Goal: Information Seeking & Learning: Find specific fact

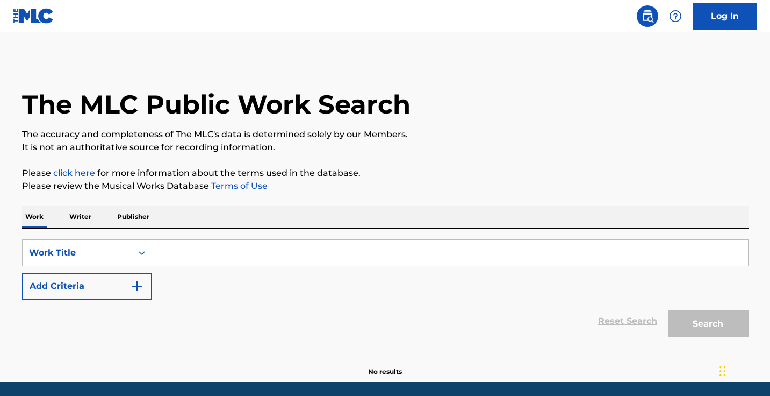
click at [272, 253] on input "Search Form" at bounding box center [450, 253] width 596 height 26
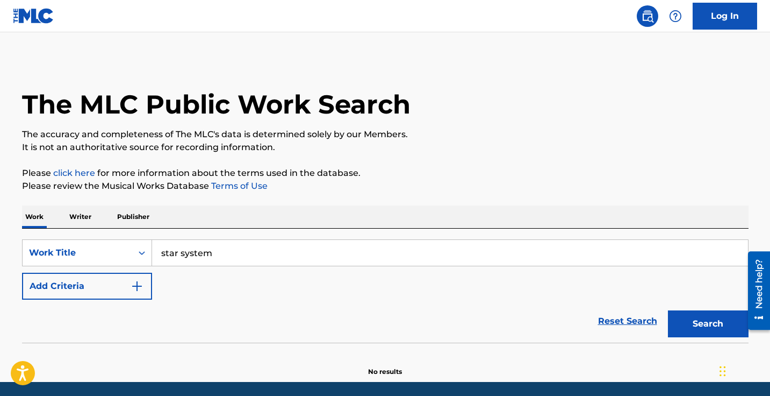
type input "star system"
click at [668, 310] on button "Search" at bounding box center [708, 323] width 81 height 27
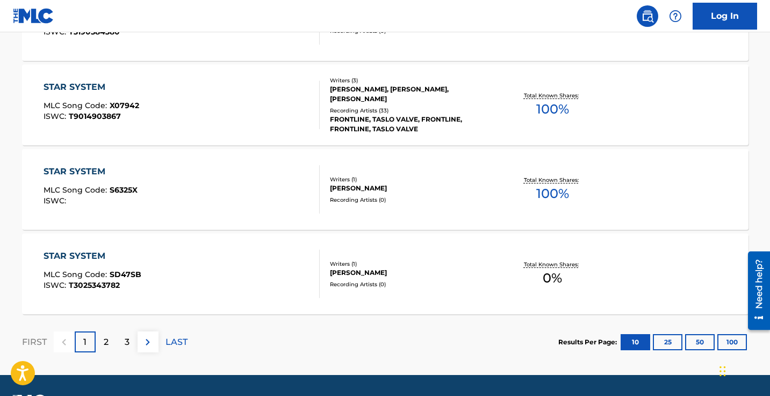
scroll to position [920, 0]
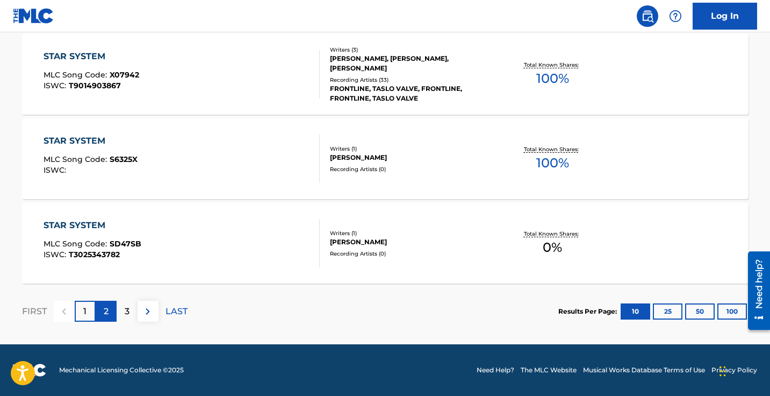
click at [100, 308] on div "2" at bounding box center [106, 310] width 21 height 21
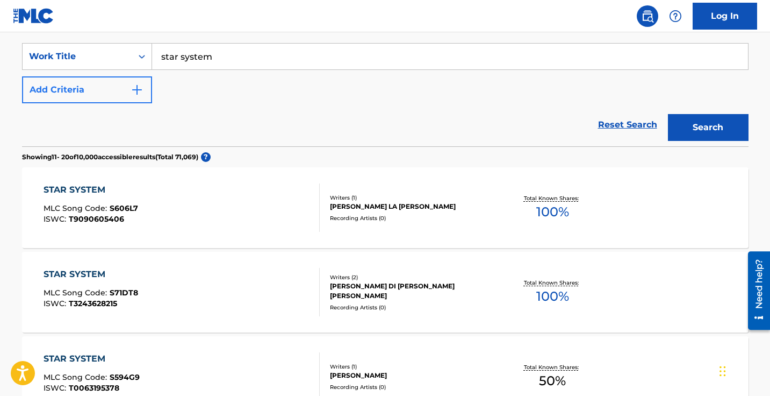
scroll to position [169, 0]
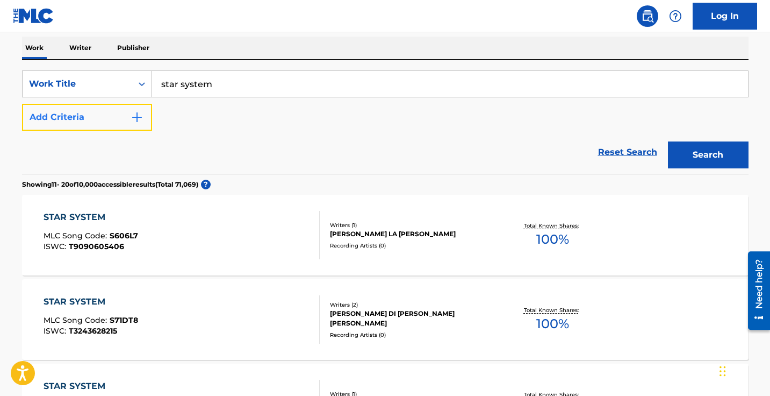
click at [94, 118] on button "Add Criteria" at bounding box center [87, 117] width 130 height 27
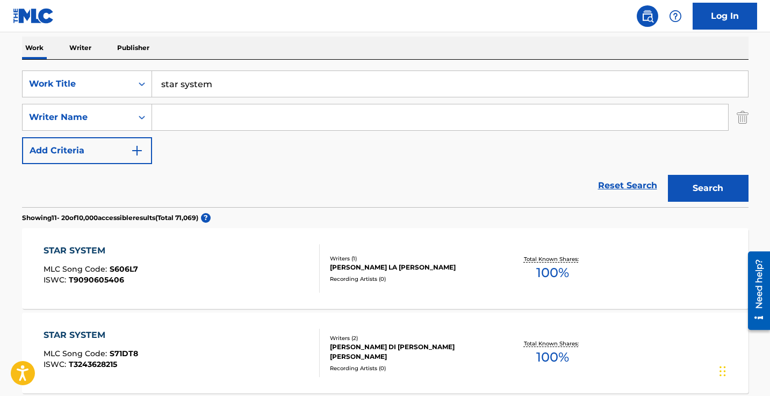
click at [226, 126] on input "Search Form" at bounding box center [440, 117] width 576 height 26
type input "everardo"
click at [668, 175] on button "Search" at bounding box center [708, 188] width 81 height 27
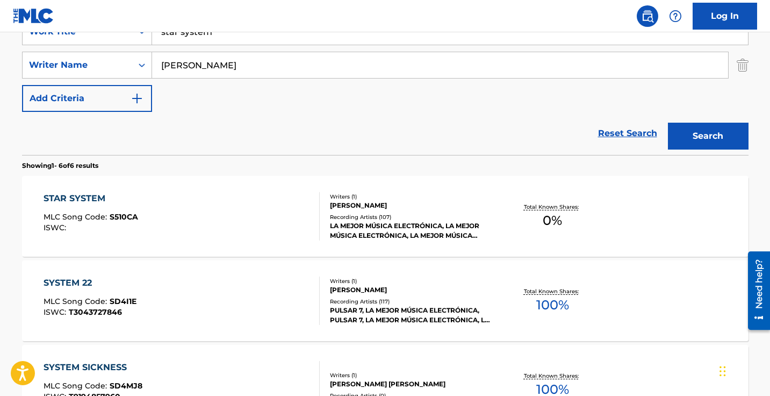
scroll to position [221, 0]
click at [302, 223] on div "STAR SYSTEM MLC Song Code : S510CA ISWC :" at bounding box center [182, 215] width 276 height 48
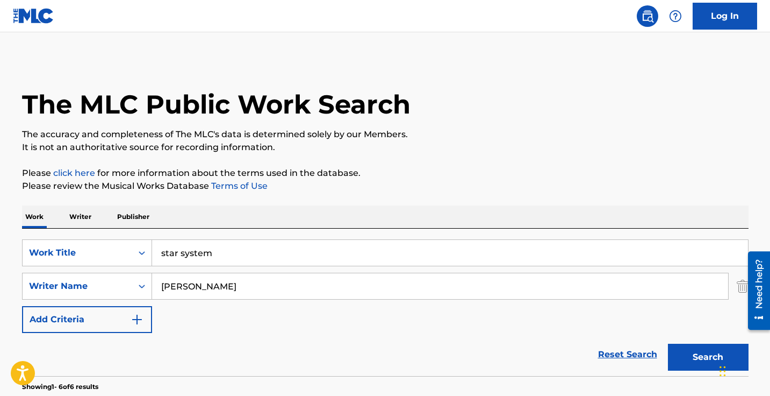
click at [76, 217] on p "Writer" at bounding box center [80, 216] width 28 height 23
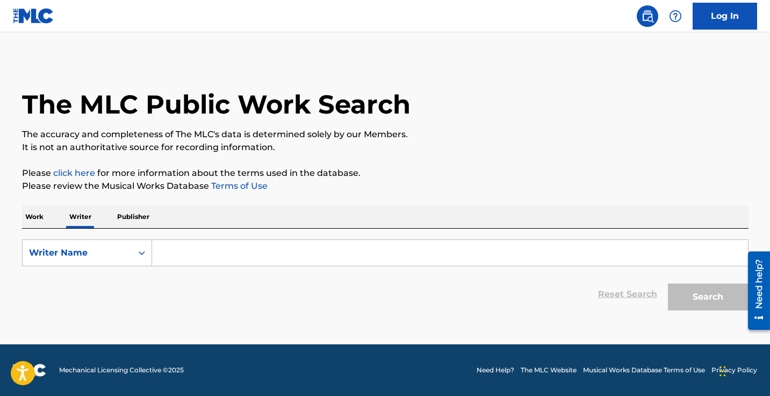
click at [229, 256] on input "Search Form" at bounding box center [450, 253] width 596 height 26
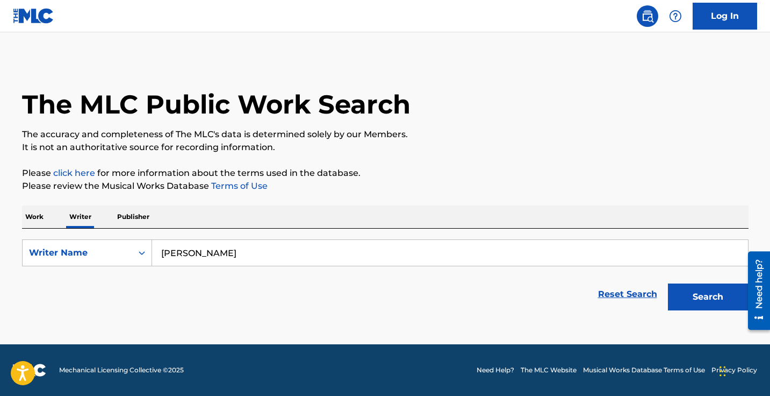
type input "everardo"
click at [668, 283] on button "Search" at bounding box center [708, 296] width 81 height 27
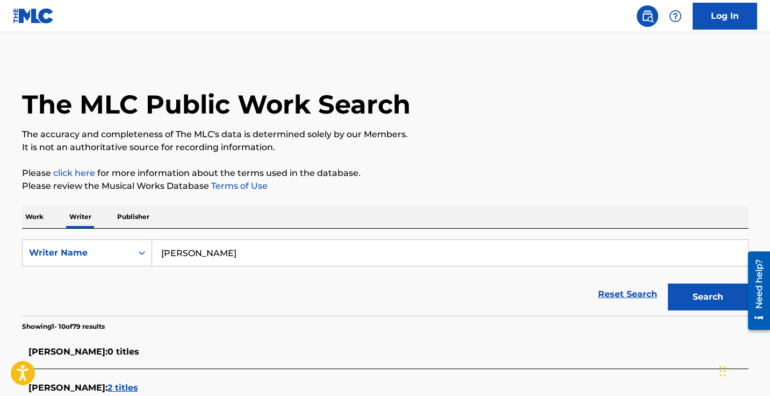
click at [463, 171] on p "Please click here for more information about the terms used in the database." at bounding box center [385, 173] width 727 height 13
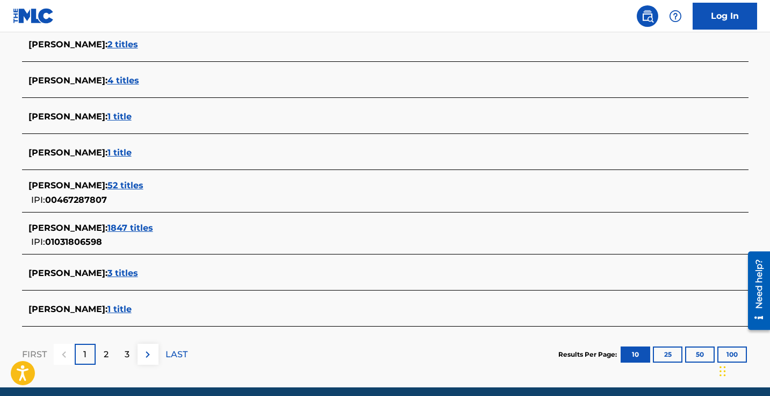
scroll to position [389, 0]
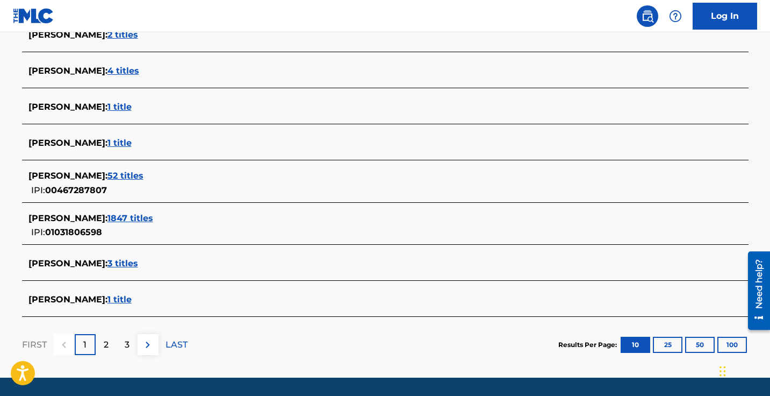
click at [148, 220] on span "1847 titles" at bounding box center [130, 218] width 46 height 10
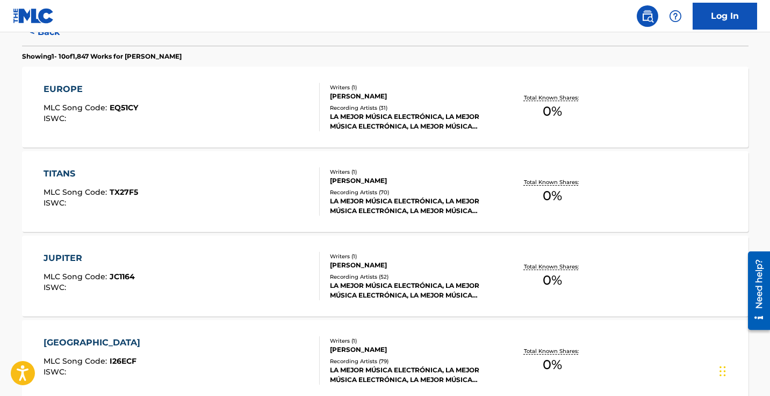
scroll to position [0, 0]
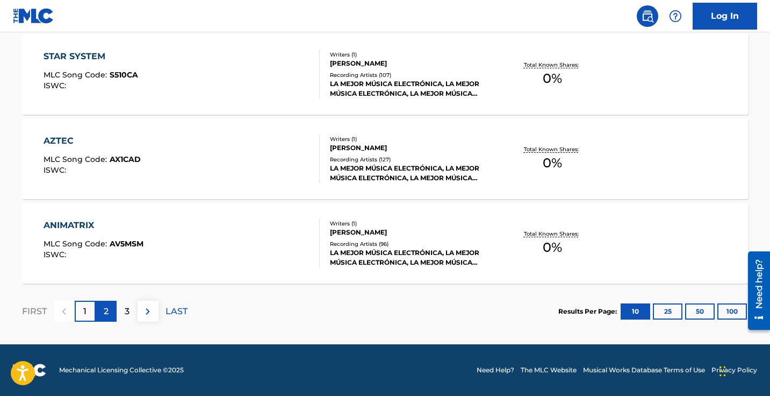
click at [111, 309] on div "2" at bounding box center [106, 310] width 21 height 21
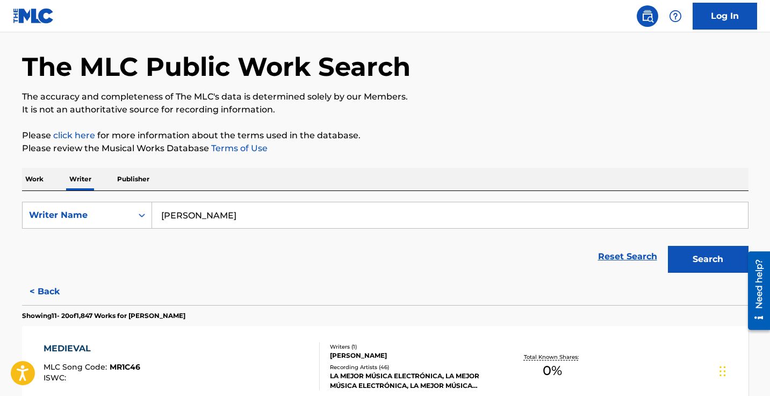
scroll to position [920, 0]
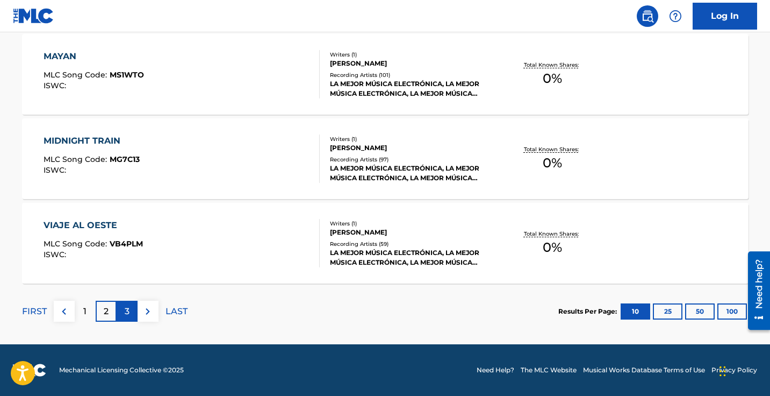
click at [125, 310] on p "3" at bounding box center [127, 311] width 5 height 13
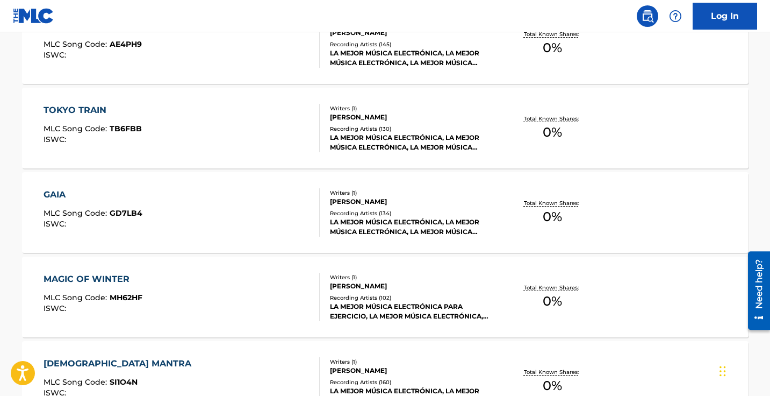
scroll to position [903, 0]
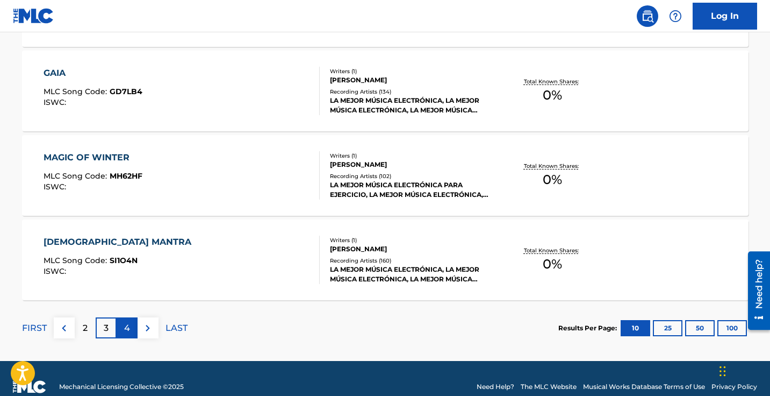
click at [127, 326] on p "4" at bounding box center [127, 327] width 6 height 13
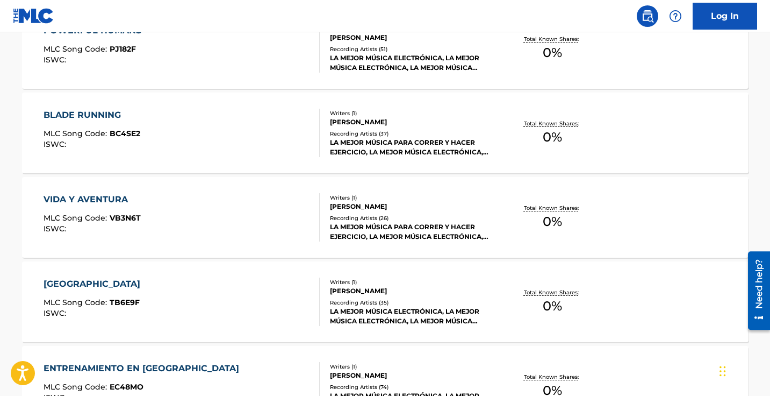
scroll to position [920, 0]
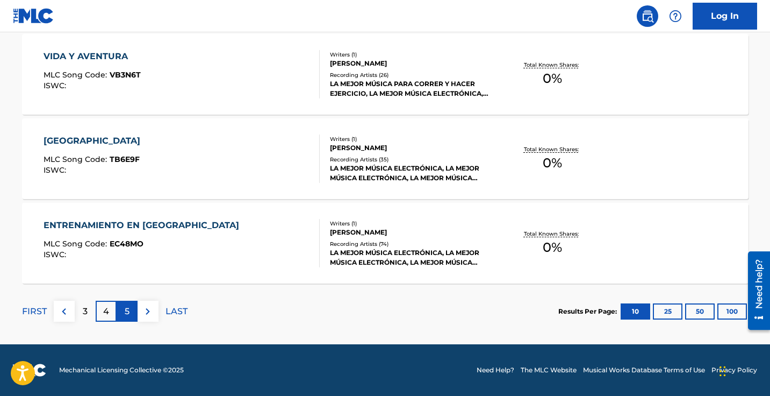
click at [131, 311] on div "5" at bounding box center [127, 310] width 21 height 21
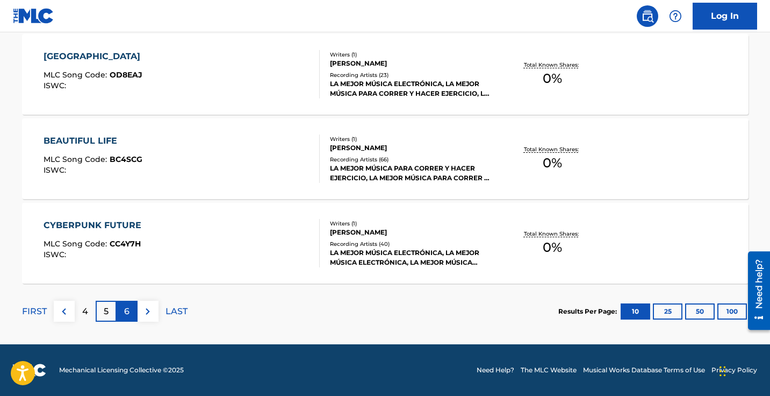
click at [122, 318] on div "6" at bounding box center [127, 310] width 21 height 21
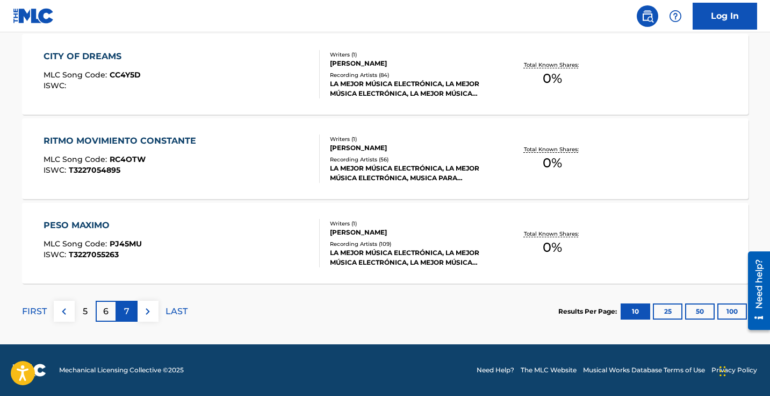
click at [123, 317] on div "7" at bounding box center [127, 310] width 21 height 21
click at [127, 312] on p "8" at bounding box center [126, 311] width 5 height 13
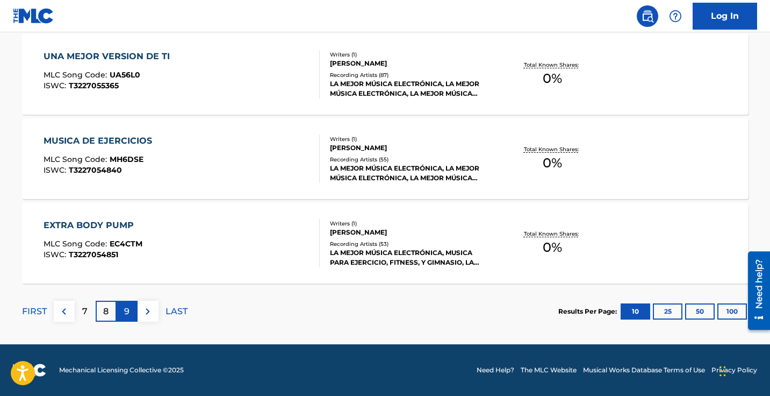
click at [131, 314] on div "9" at bounding box center [127, 310] width 21 height 21
click at [127, 314] on p "10" at bounding box center [127, 311] width 9 height 13
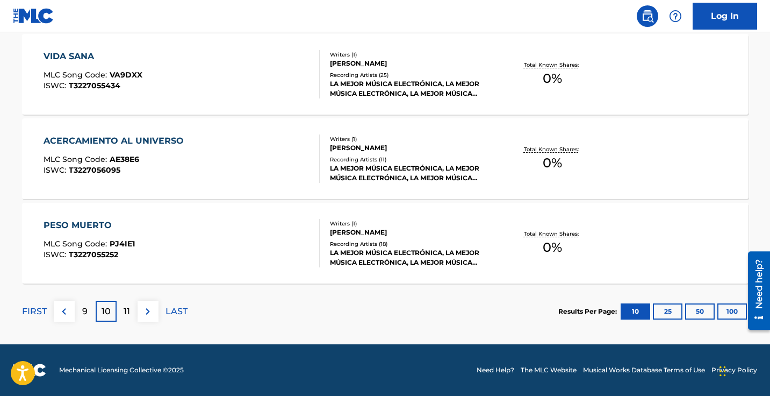
scroll to position [889, 0]
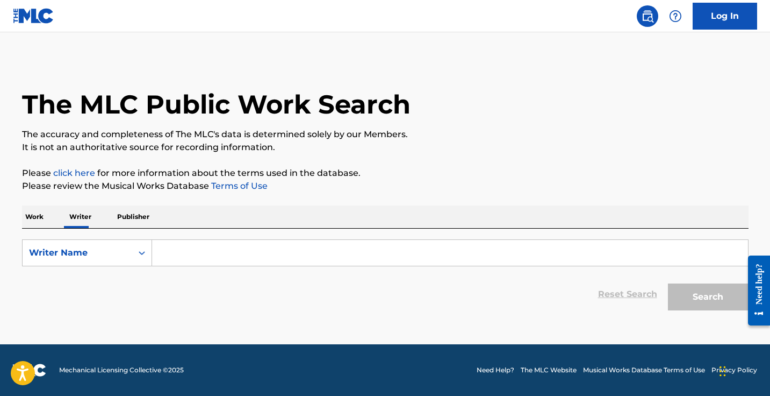
click at [243, 261] on input "Search Form" at bounding box center [450, 253] width 596 height 26
type input "[PERSON_NAME]"
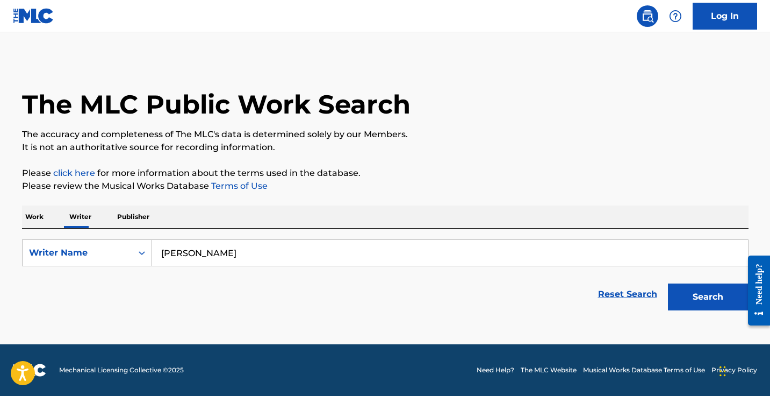
click at [668, 283] on button "Search" at bounding box center [708, 296] width 81 height 27
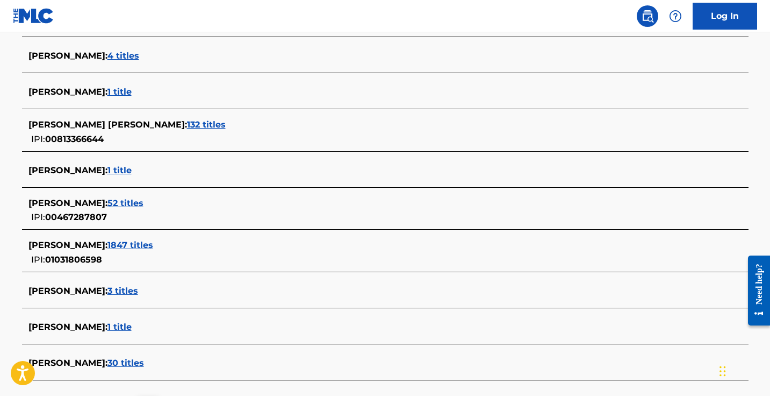
scroll to position [408, 0]
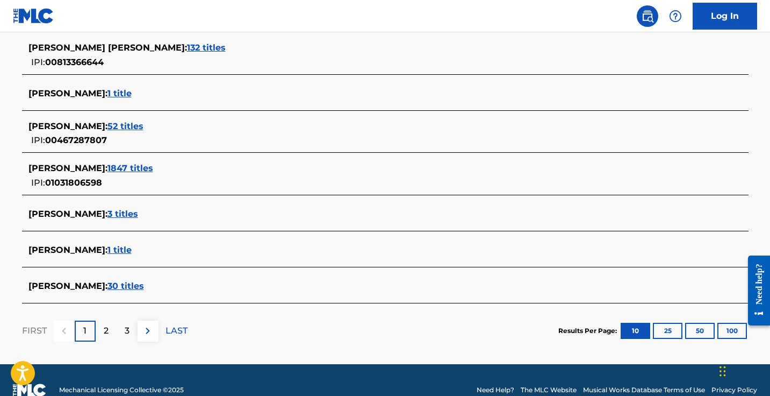
click at [148, 166] on span "1847 titles" at bounding box center [130, 168] width 46 height 10
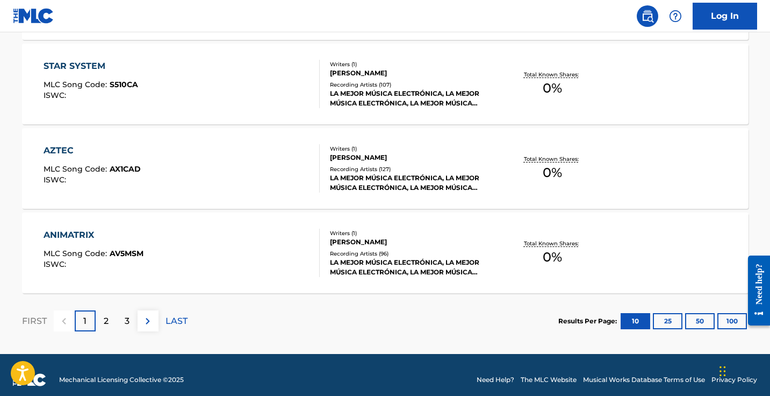
scroll to position [920, 0]
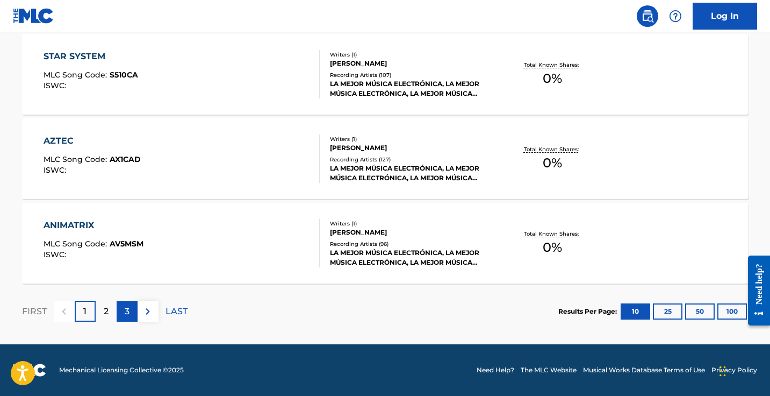
click at [126, 314] on p "3" at bounding box center [127, 311] width 5 height 13
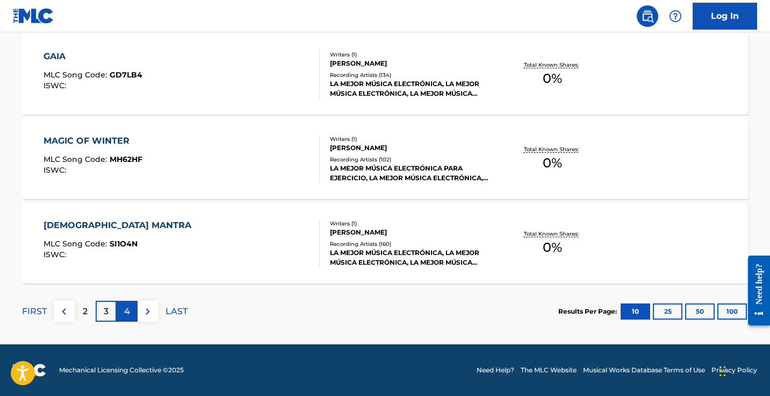
click at [131, 311] on div "4" at bounding box center [127, 310] width 21 height 21
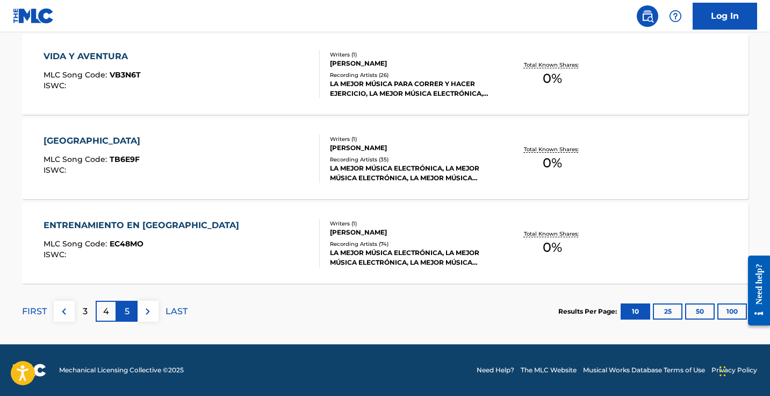
click at [127, 305] on p "5" at bounding box center [127, 311] width 5 height 13
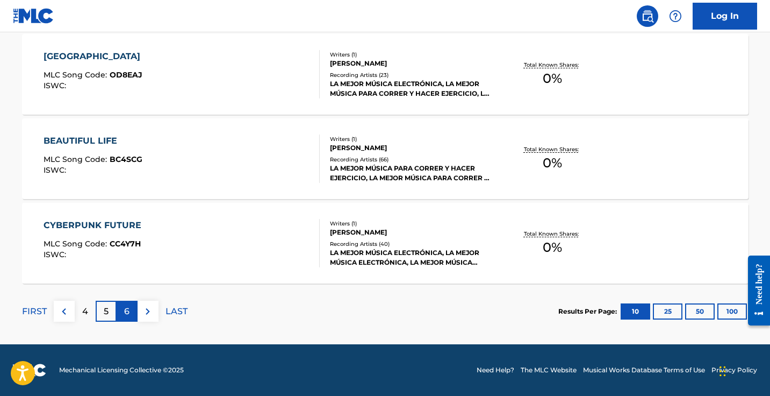
click at [131, 307] on div "6" at bounding box center [127, 310] width 21 height 21
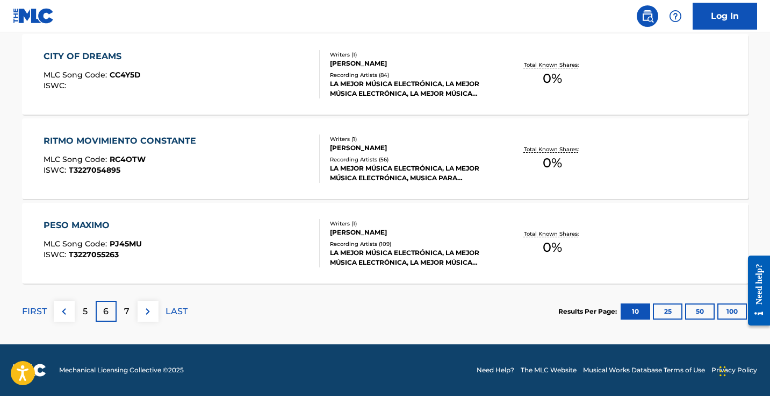
click at [131, 318] on div "FIRST 5 6 7 LAST" at bounding box center [105, 310] width 166 height 55
click at [131, 307] on div "7" at bounding box center [127, 310] width 21 height 21
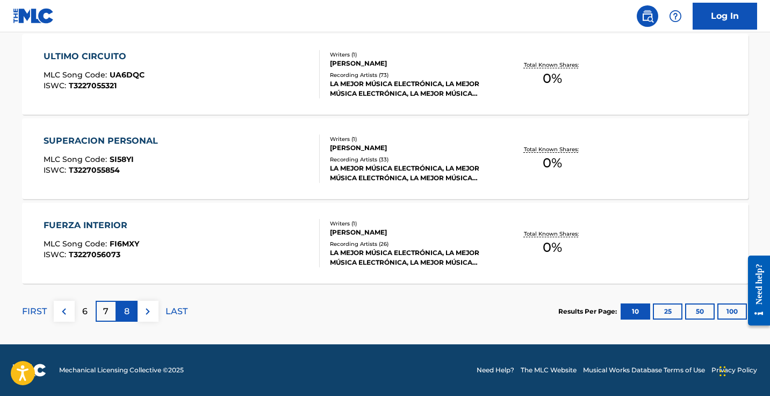
click at [130, 307] on div "8" at bounding box center [127, 310] width 21 height 21
click at [126, 312] on p "9" at bounding box center [126, 311] width 5 height 13
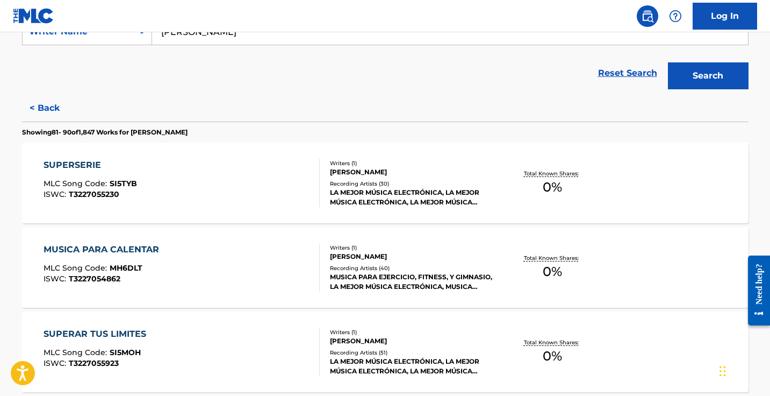
scroll to position [0, 0]
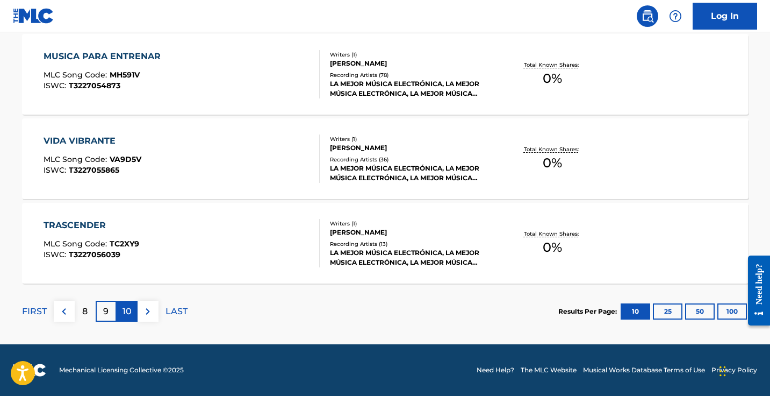
click at [127, 306] on p "10" at bounding box center [127, 311] width 9 height 13
click at [135, 312] on div "11" at bounding box center [127, 310] width 21 height 21
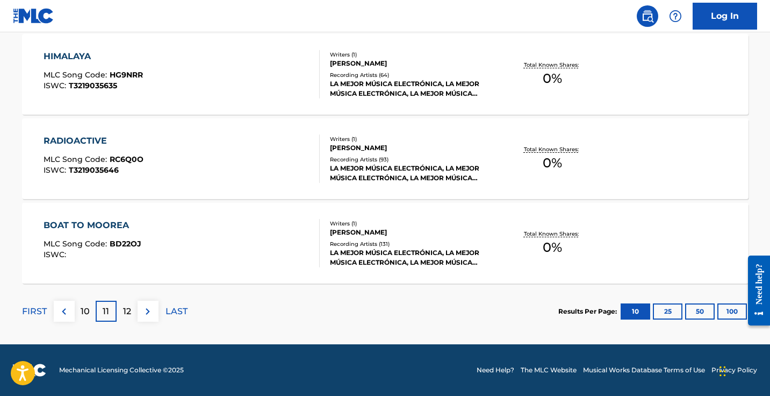
scroll to position [896, 0]
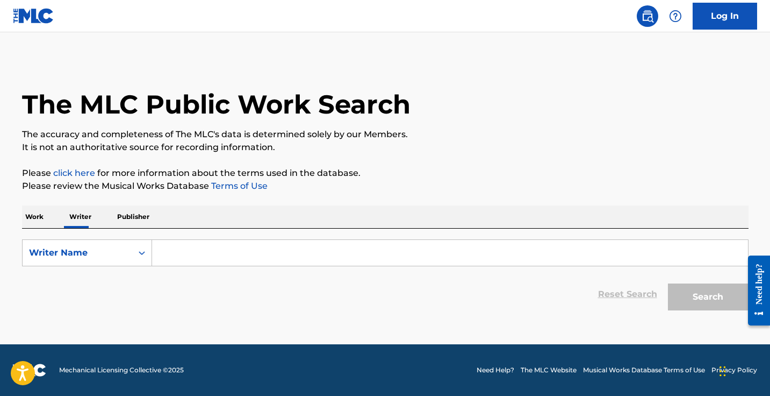
click at [184, 254] on input "Search Form" at bounding box center [450, 253] width 596 height 26
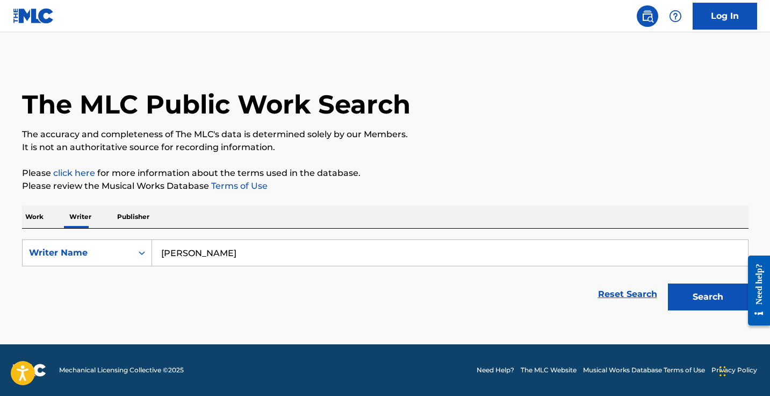
type input "everardo robles"
click at [668, 283] on button "Search" at bounding box center [708, 296] width 81 height 27
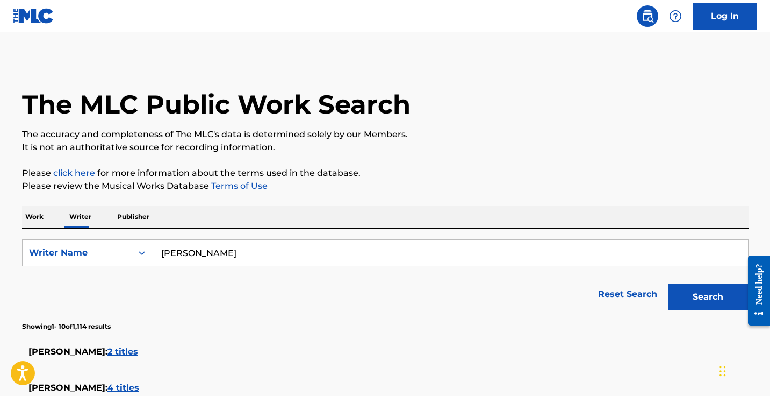
click at [186, 213] on div "Work Writer Publisher" at bounding box center [385, 216] width 727 height 23
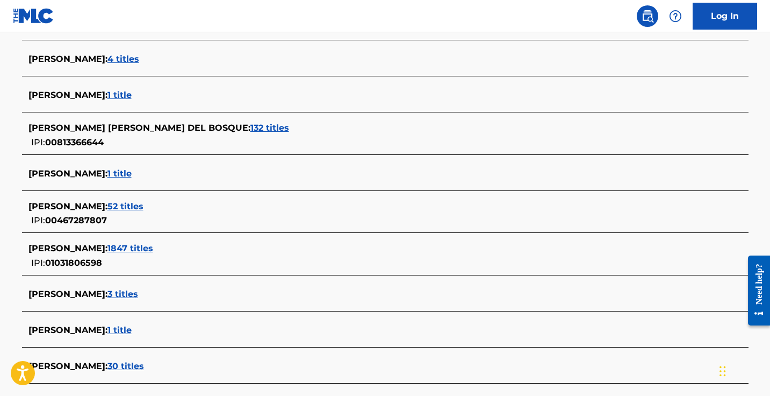
scroll to position [315, 0]
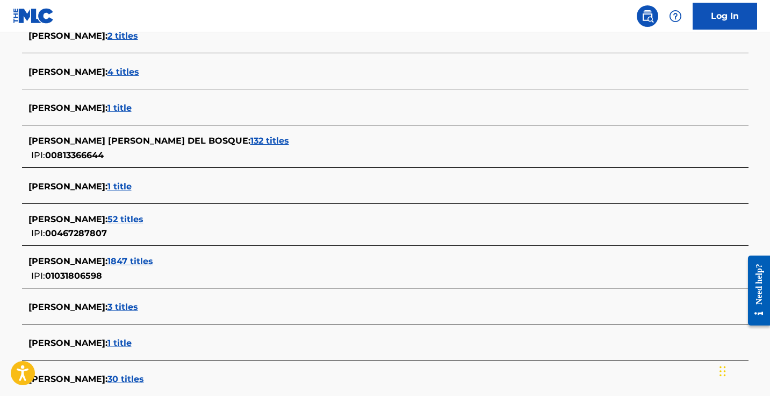
click at [143, 375] on span "30 titles" at bounding box center [125, 379] width 37 height 10
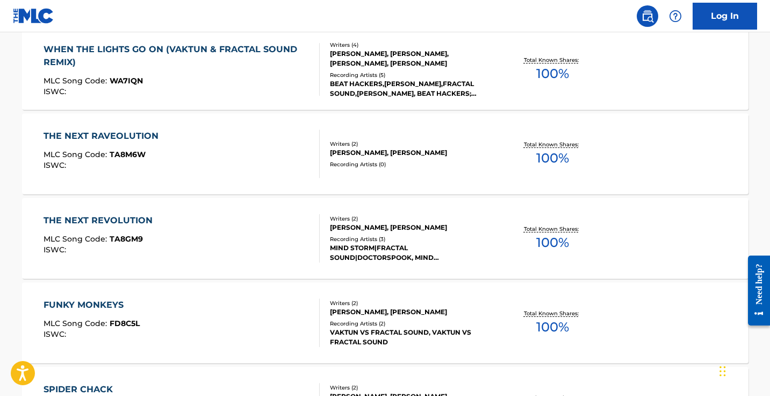
scroll to position [316, 0]
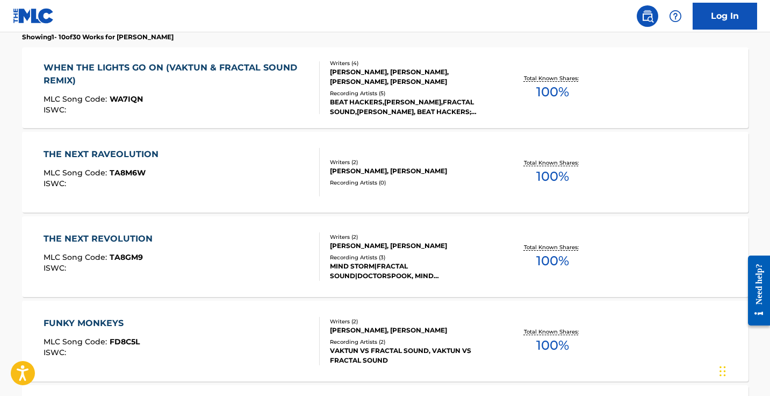
click at [238, 82] on div "WHEN THE LIGHTS GO ON (VAKTUN & FRACTAL SOUND REMIX)" at bounding box center [177, 74] width 267 height 26
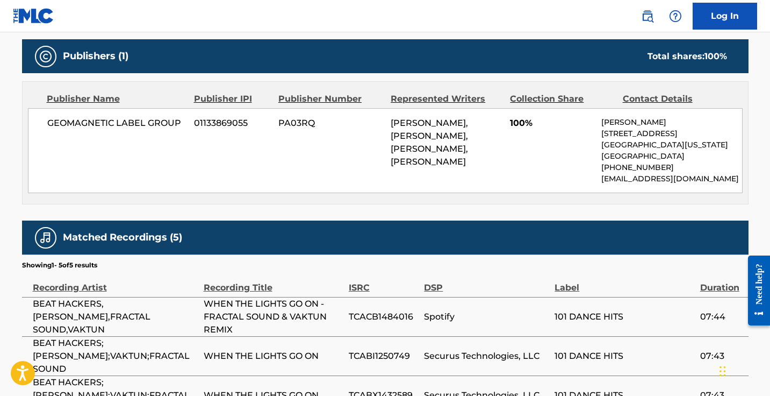
scroll to position [527, 0]
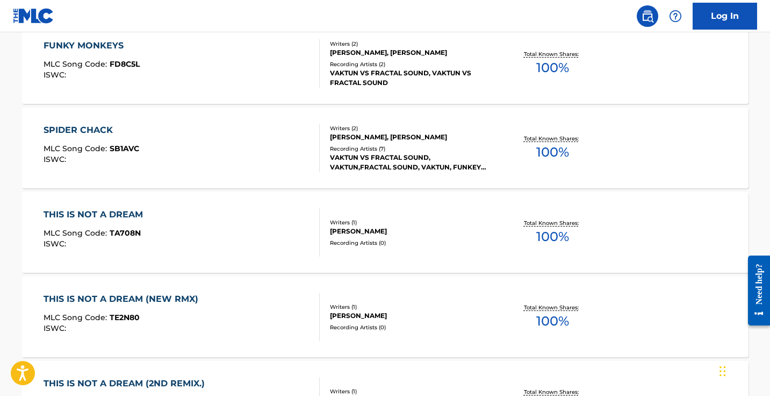
scroll to position [665, 0]
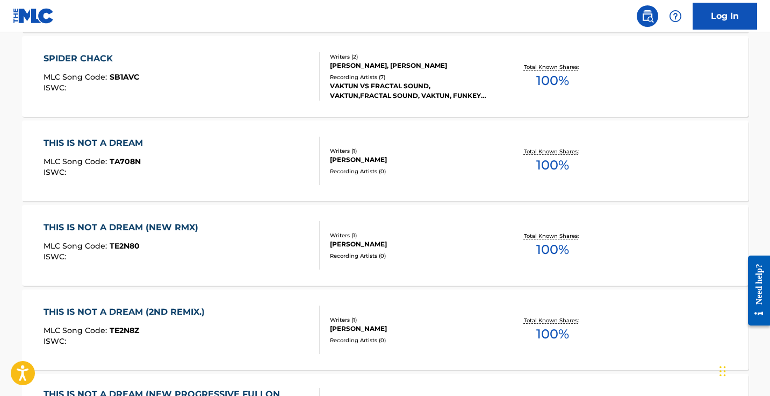
click at [228, 181] on div "THIS IS NOT A DREAM MLC Song Code : TA708N ISWC :" at bounding box center [182, 161] width 276 height 48
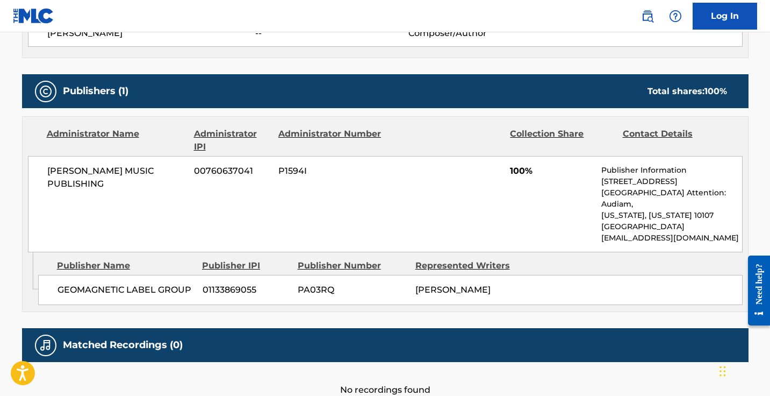
scroll to position [429, 0]
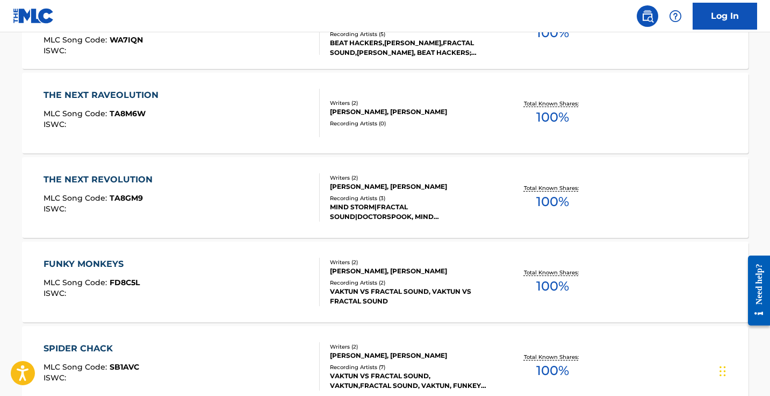
scroll to position [360, 0]
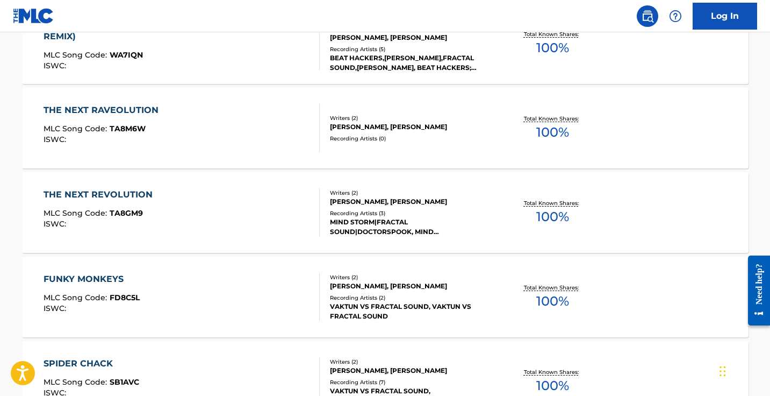
click at [214, 295] on div "FUNKY MONKEYS MLC Song Code : FD8C5L ISWC :" at bounding box center [182, 296] width 276 height 48
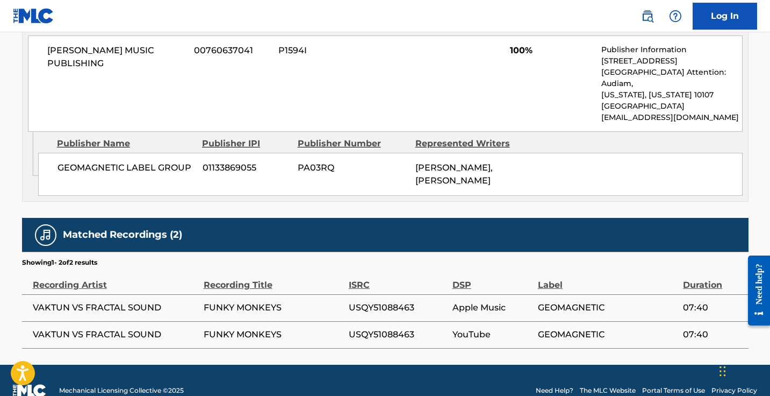
scroll to position [563, 0]
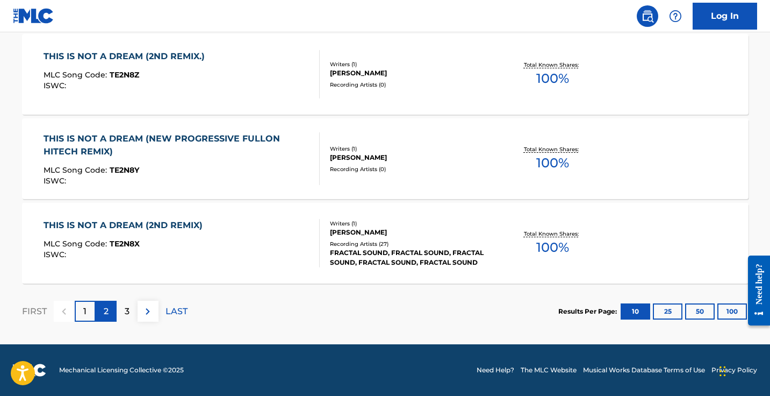
click at [110, 312] on div "2" at bounding box center [106, 310] width 21 height 21
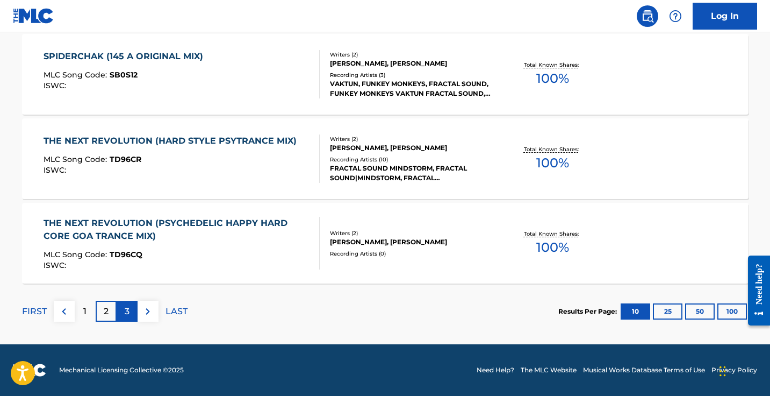
click at [132, 313] on div "3" at bounding box center [127, 310] width 21 height 21
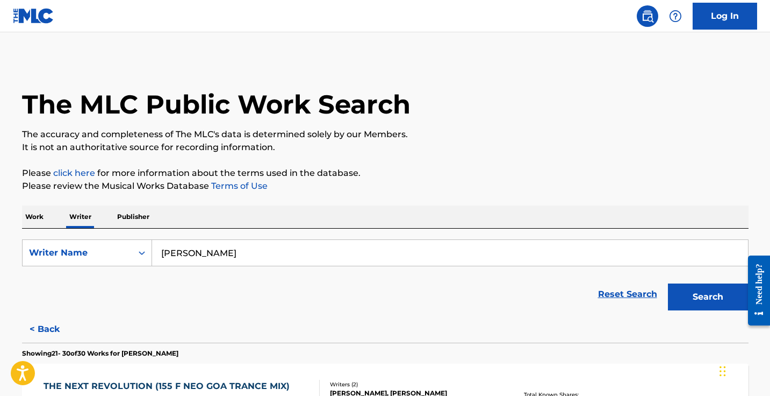
click at [296, 266] on form "SearchWithCriteria0f41360a-ebcf-4e1a-b431-e1fae4c90faa Writer Name everardo rob…" at bounding box center [385, 277] width 727 height 76
click at [275, 250] on input "[PERSON_NAME]" at bounding box center [450, 253] width 596 height 26
click at [668, 283] on button "Search" at bounding box center [708, 296] width 81 height 27
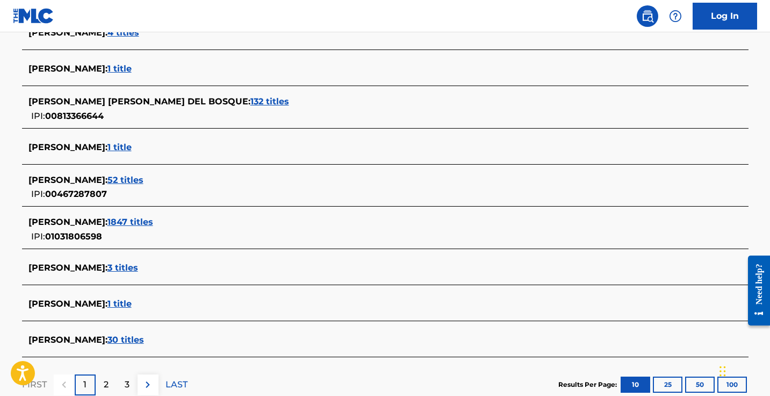
scroll to position [360, 0]
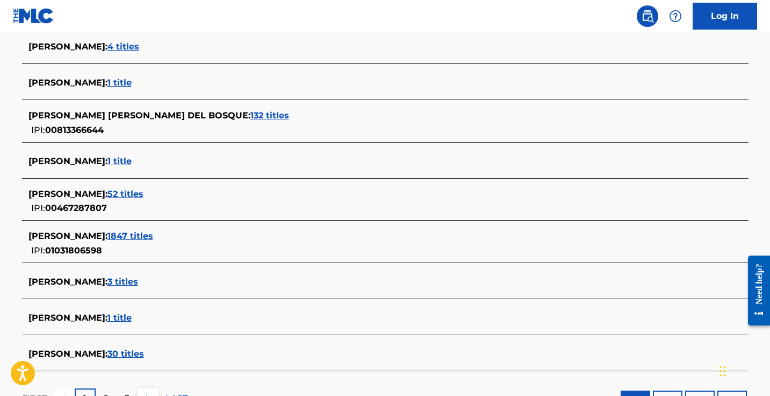
click at [107, 161] on span "1 title" at bounding box center [119, 161] width 24 height 10
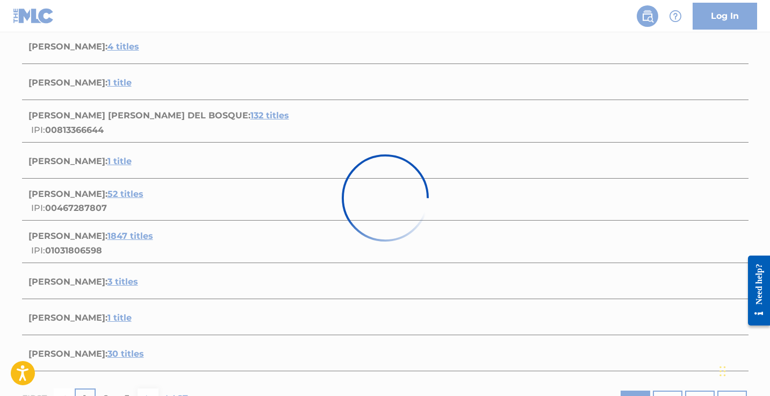
scroll to position [156, 0]
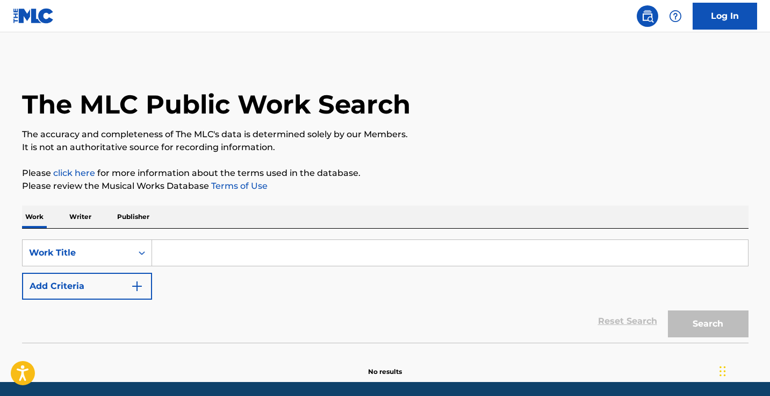
click at [93, 215] on p "Writer" at bounding box center [80, 216] width 28 height 23
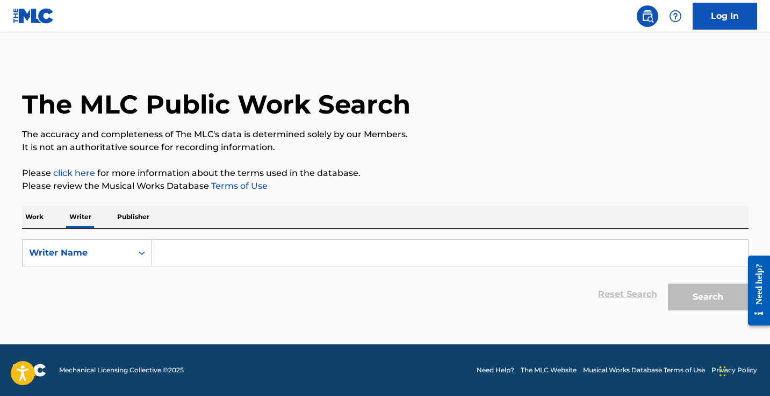
click at [195, 239] on div "Search Form" at bounding box center [450, 252] width 597 height 27
click at [191, 254] on input "Search Form" at bounding box center [450, 253] width 596 height 26
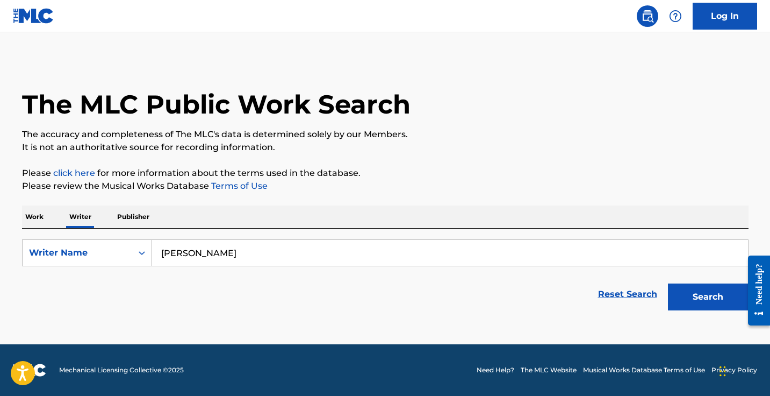
type input "everardo r"
click at [668, 283] on button "Search" at bounding box center [708, 296] width 81 height 27
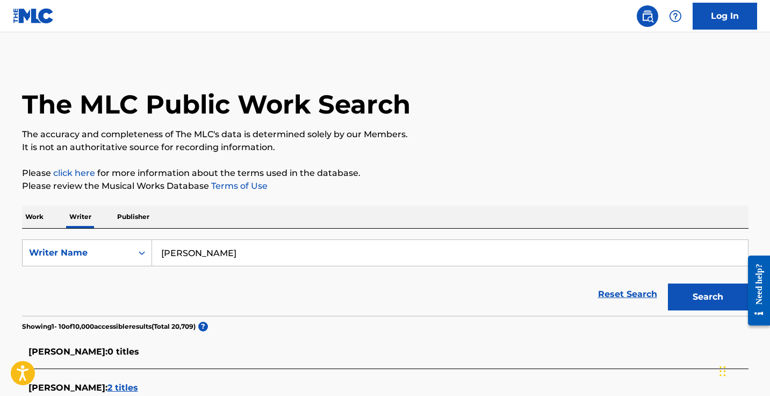
click at [400, 184] on p "Please review the Musical Works Database Terms of Use" at bounding box center [385, 186] width 727 height 13
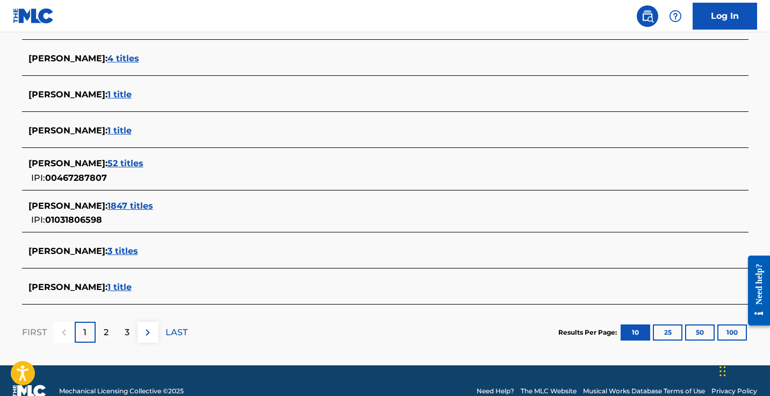
scroll to position [406, 0]
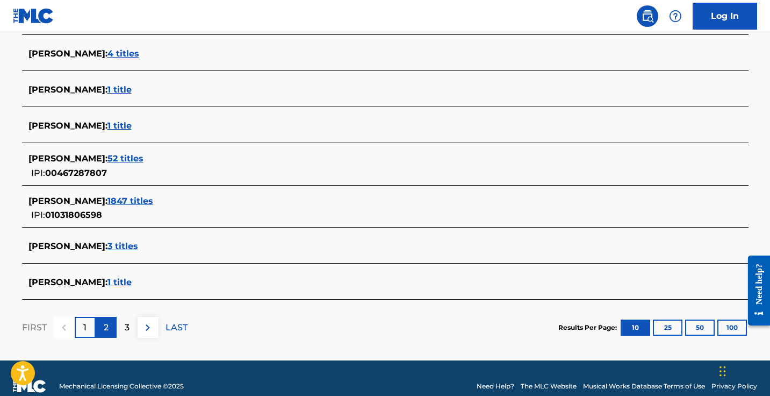
click at [104, 328] on p "2" at bounding box center [106, 327] width 5 height 13
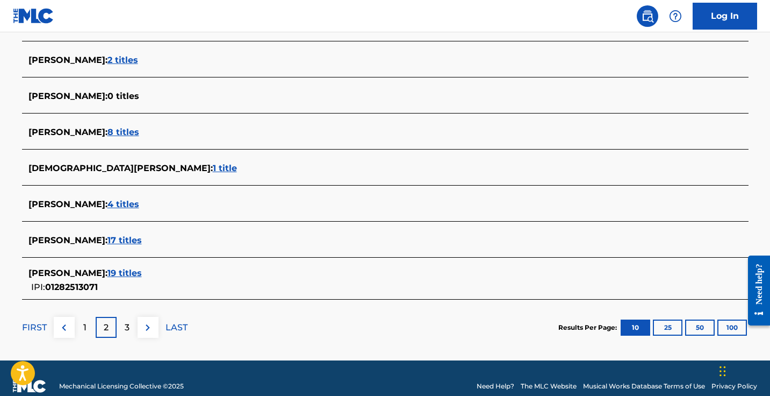
scroll to position [417, 0]
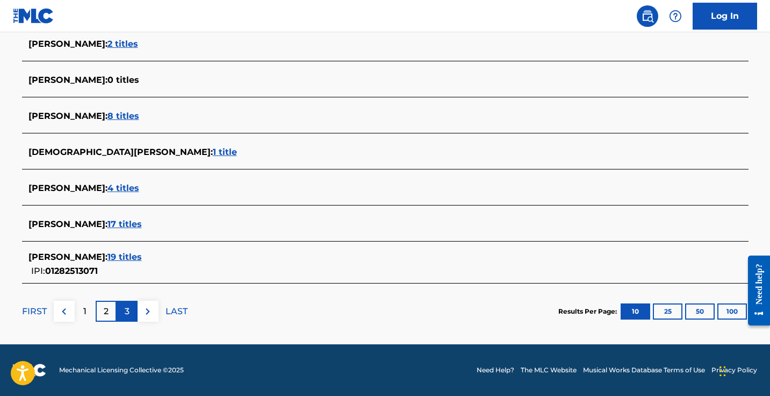
click at [123, 316] on div "3" at bounding box center [127, 310] width 21 height 21
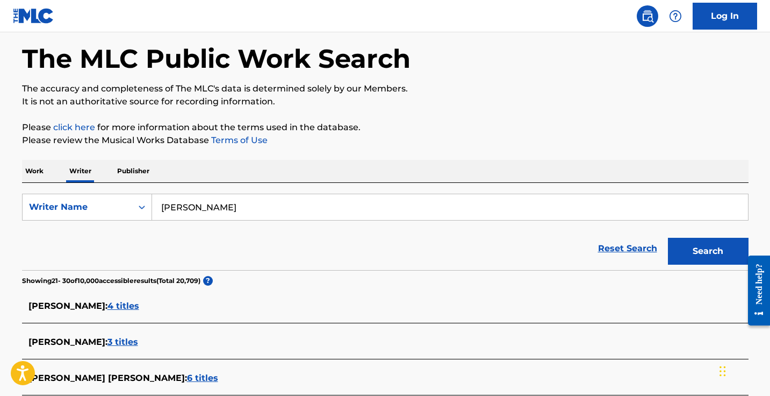
scroll to position [422, 0]
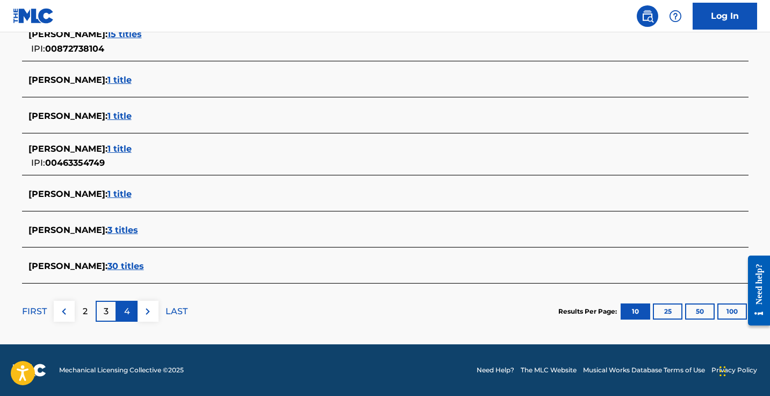
click at [125, 310] on p "4" at bounding box center [127, 311] width 6 height 13
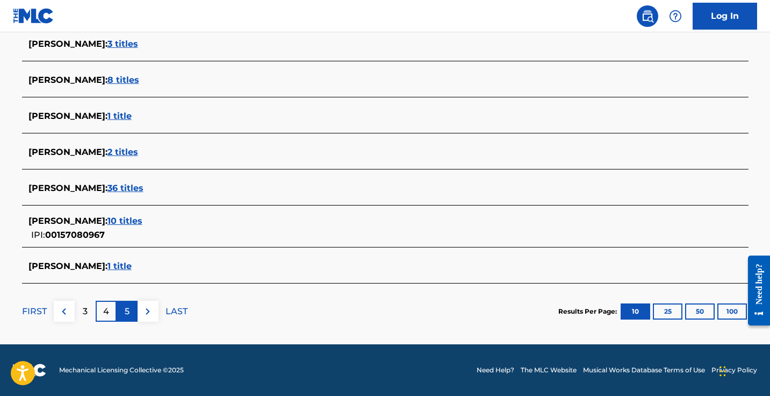
click at [123, 314] on div "5" at bounding box center [127, 310] width 21 height 21
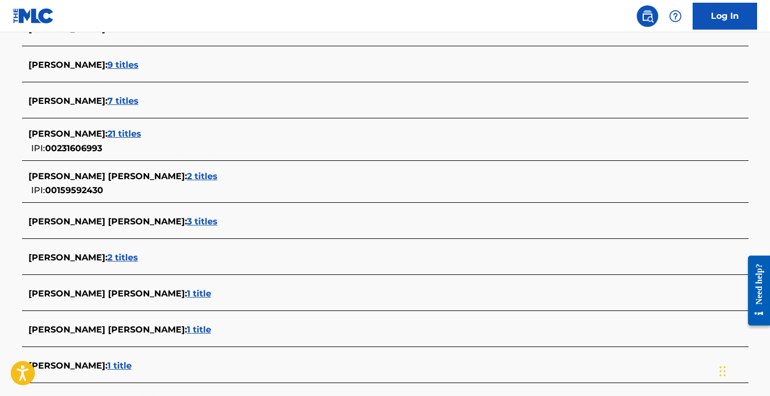
scroll to position [301, 0]
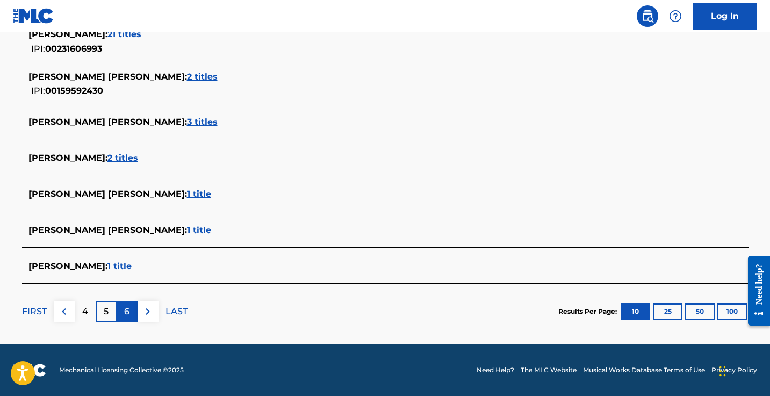
click at [127, 316] on p "6" at bounding box center [126, 311] width 5 height 13
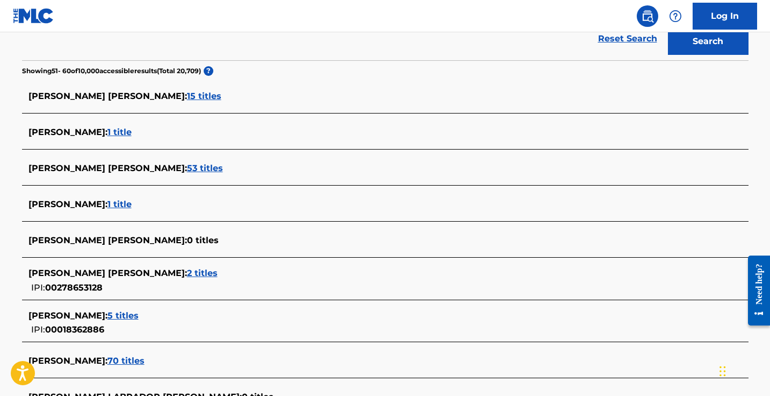
scroll to position [249, 0]
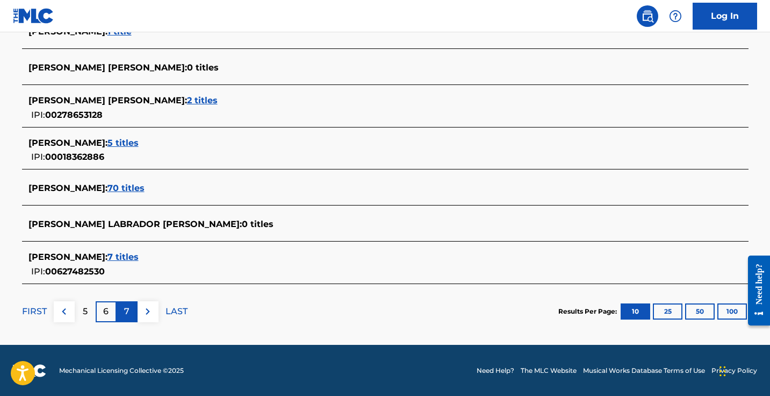
click at [125, 311] on p "7" at bounding box center [126, 311] width 5 height 13
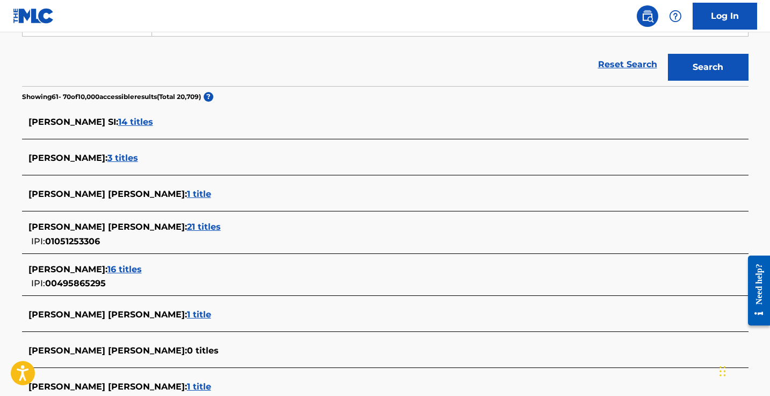
scroll to position [428, 0]
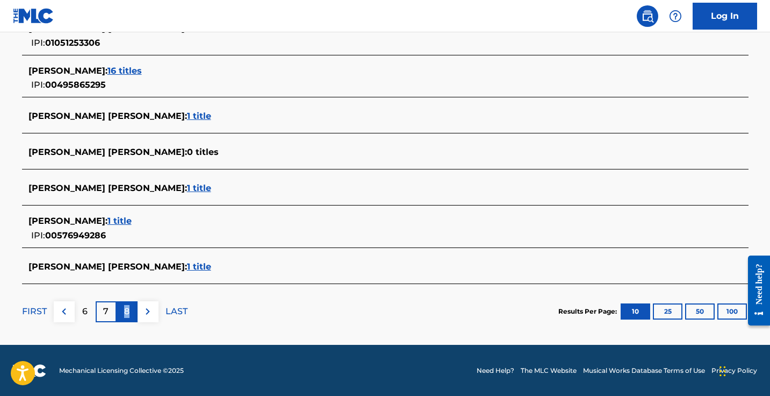
click at [127, 305] on p "8" at bounding box center [126, 311] width 5 height 13
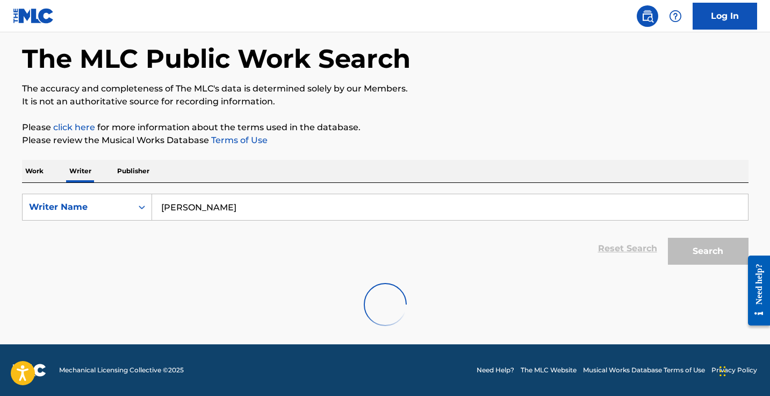
click at [198, 167] on div "Work Writer Publisher SearchWithCriteria81bf2d2c-fc3d-4560-a575-0433f19fbe8a Wr…" at bounding box center [385, 249] width 727 height 179
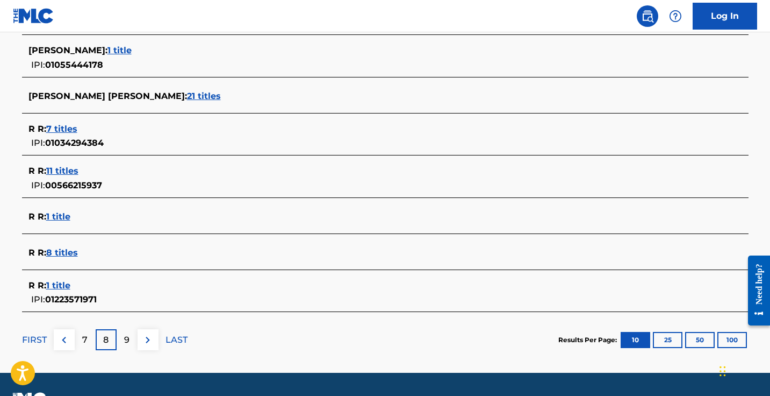
scroll to position [447, 0]
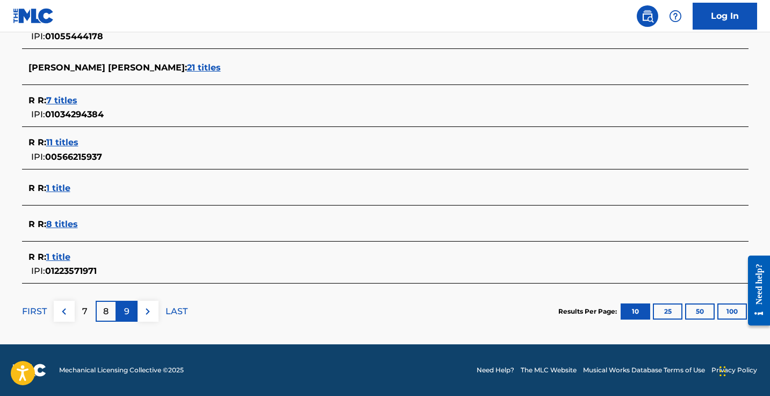
click at [123, 314] on div "9" at bounding box center [127, 310] width 21 height 21
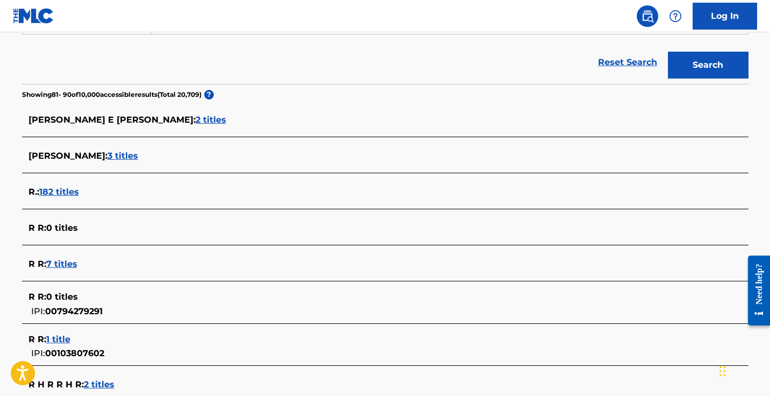
scroll to position [422, 0]
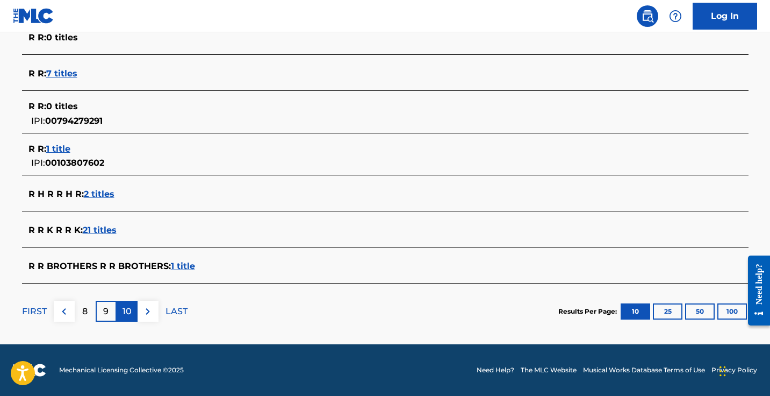
click at [128, 313] on p "10" at bounding box center [127, 311] width 9 height 13
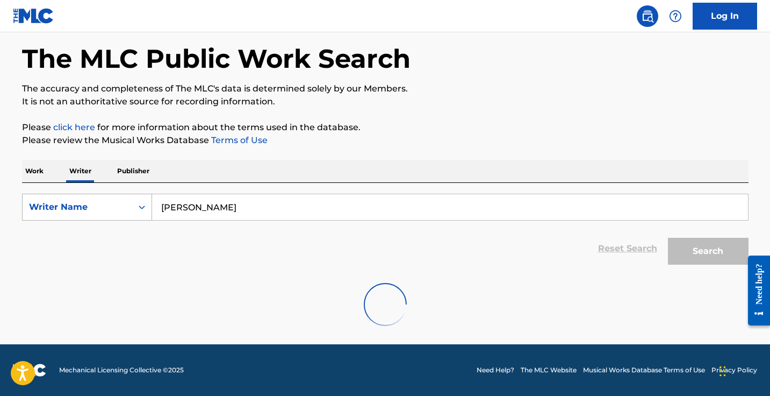
scroll to position [415, 0]
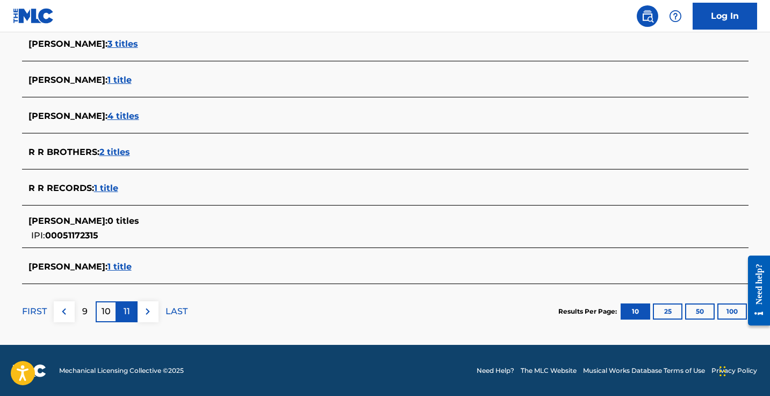
click at [127, 313] on p "11" at bounding box center [127, 311] width 6 height 13
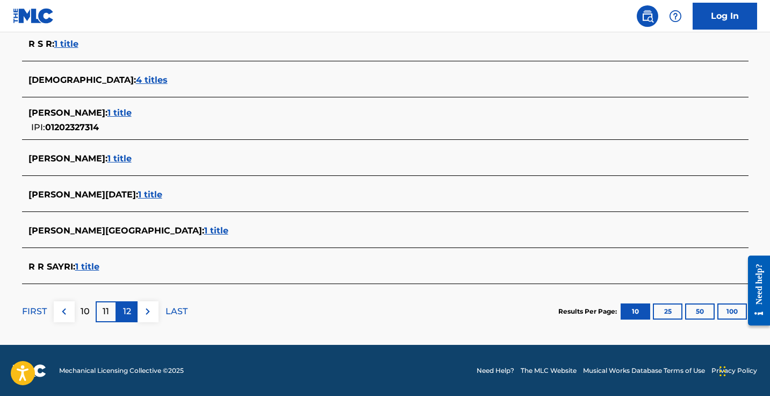
click at [132, 317] on div "12" at bounding box center [127, 311] width 21 height 21
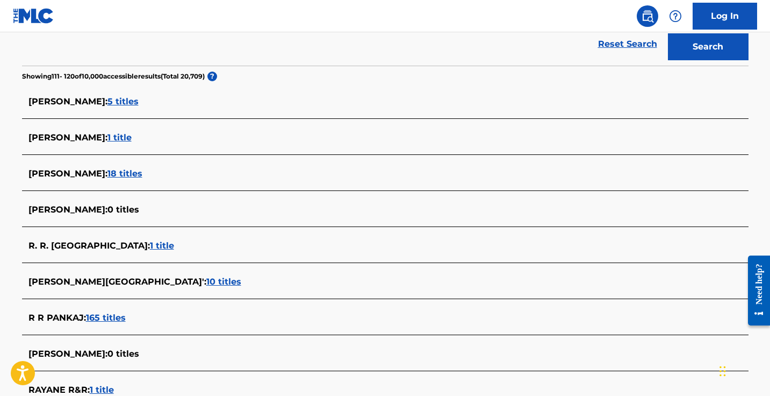
scroll to position [410, 0]
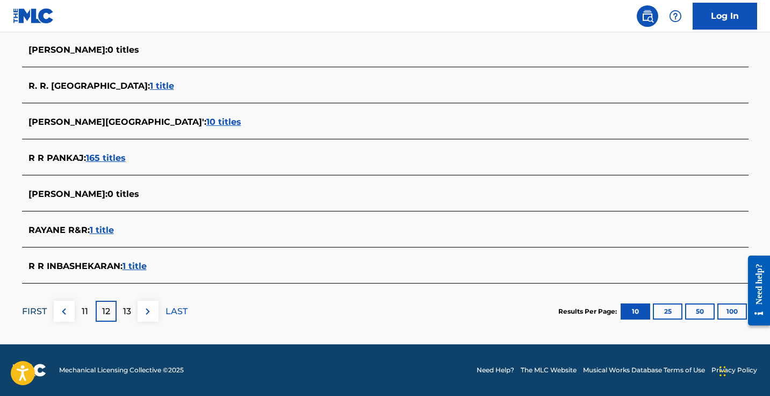
click at [33, 315] on p "FIRST" at bounding box center [34, 311] width 25 height 13
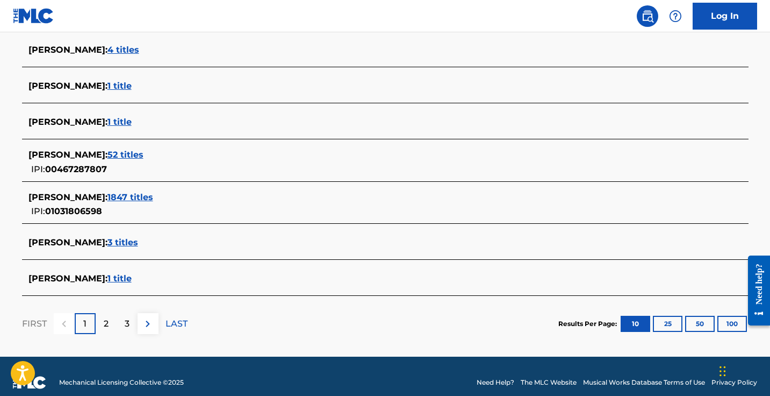
click at [75, 251] on div "EVERARDO VILLA : 3 titles" at bounding box center [385, 243] width 727 height 25
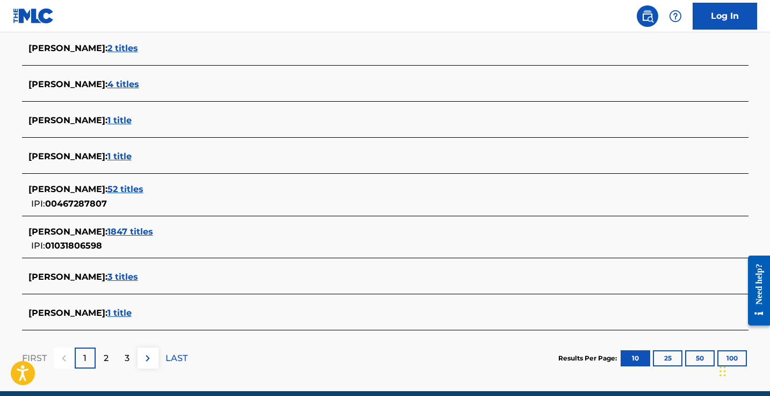
scroll to position [362, 0]
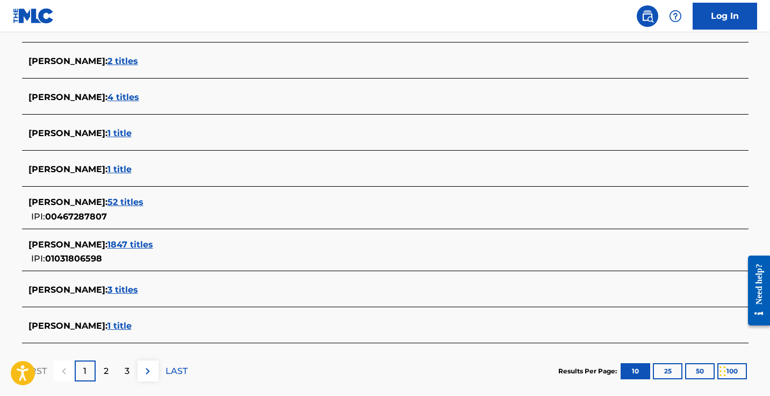
click at [146, 240] on span "1847 titles" at bounding box center [130, 244] width 46 height 10
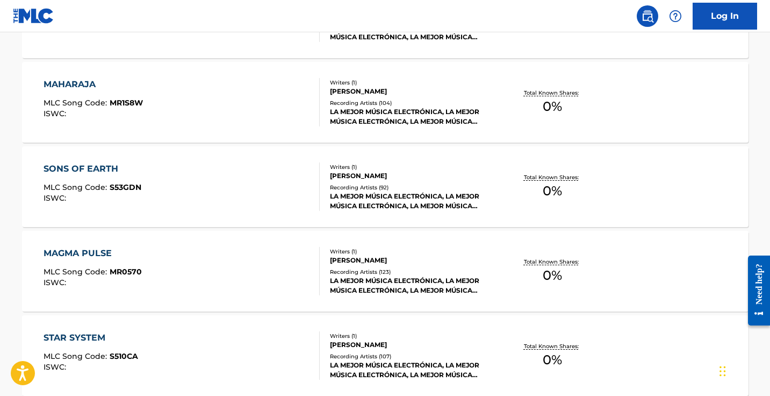
scroll to position [920, 0]
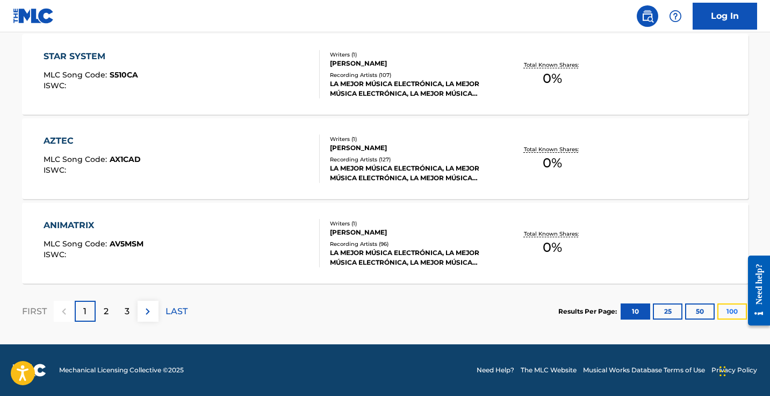
click at [729, 315] on button "100" at bounding box center [732, 311] width 30 height 16
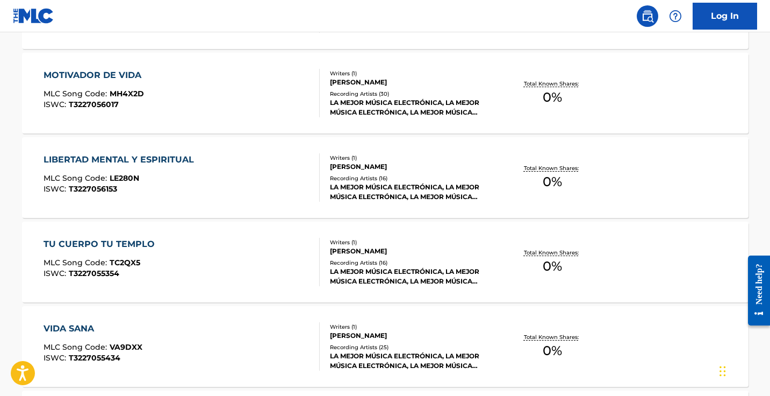
scroll to position [8514, 0]
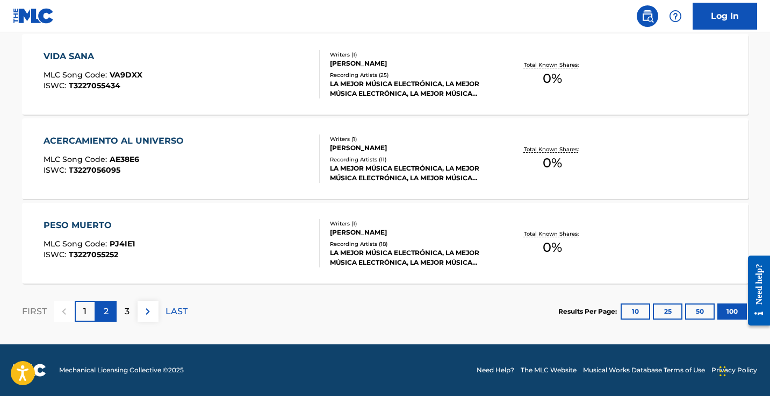
click at [97, 311] on div "2" at bounding box center [106, 310] width 21 height 21
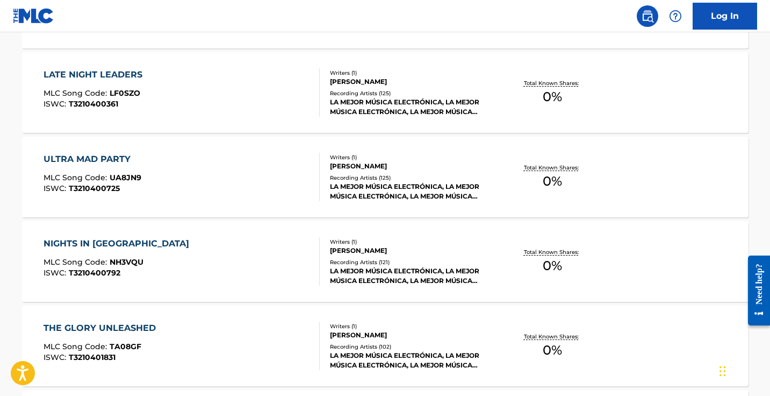
scroll to position [2669, 0]
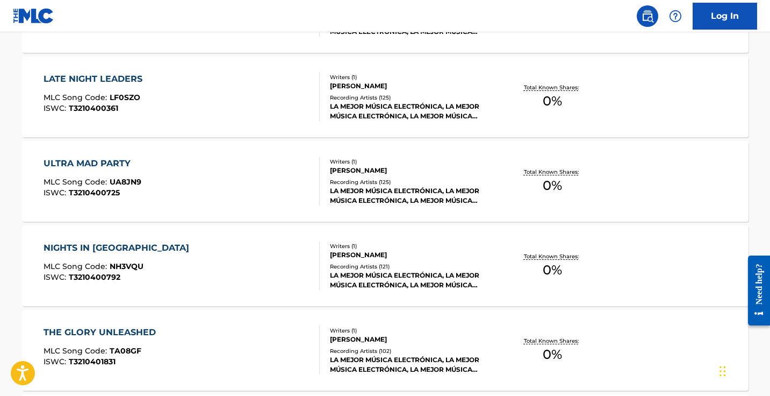
click at [217, 270] on div "NIGHTS IN THAILAND MLC Song Code : NH3VQU ISWC : T3210400792" at bounding box center [182, 265] width 276 height 48
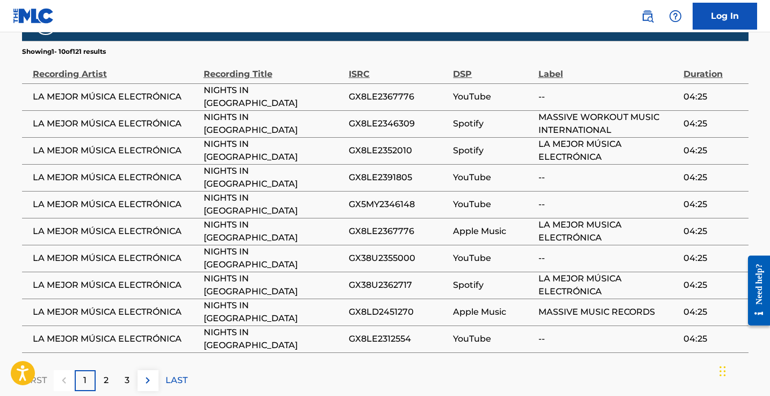
scroll to position [642, 0]
